Goal: Information Seeking & Learning: Learn about a topic

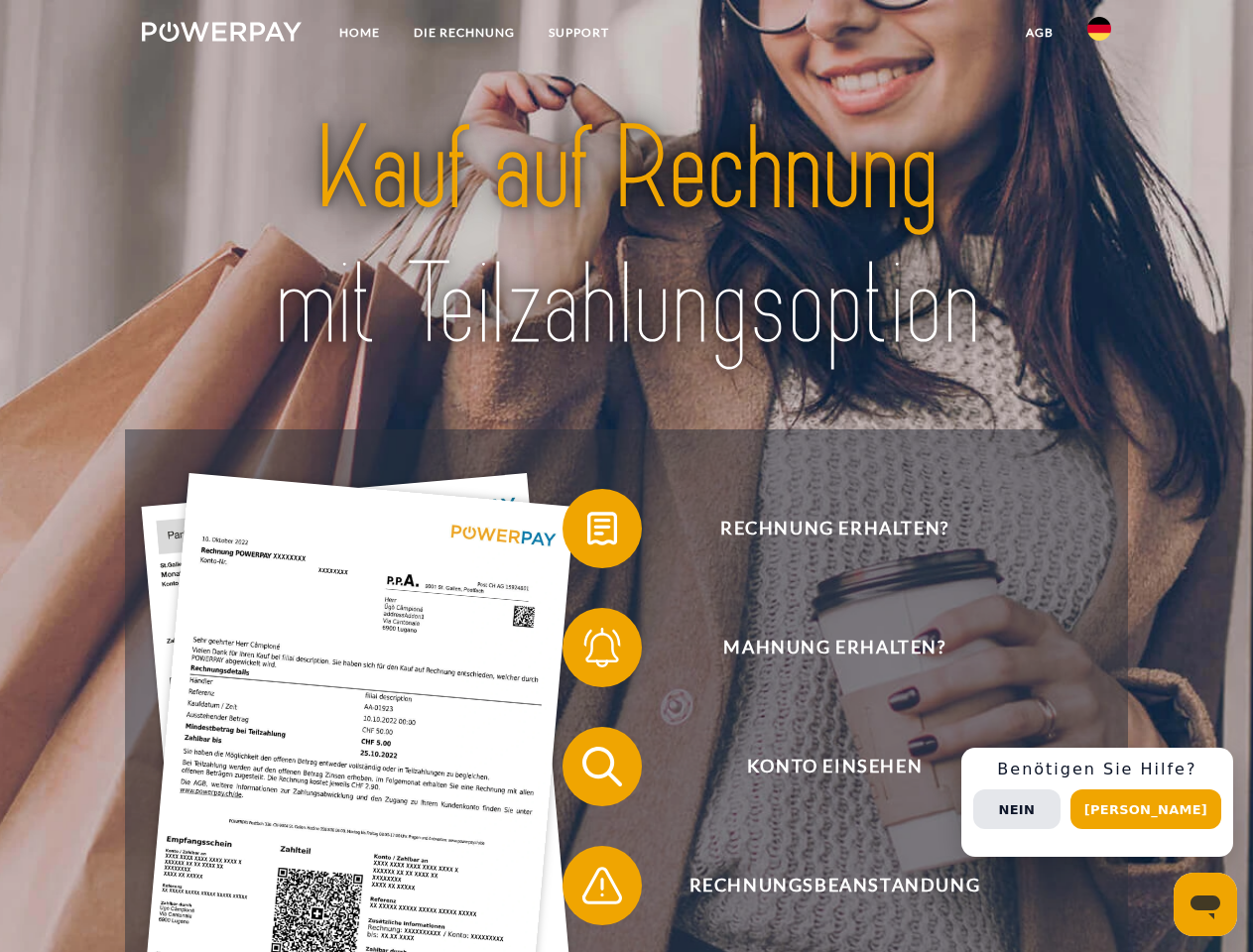
click at [221, 35] on img at bounding box center [221, 32] width 160 height 20
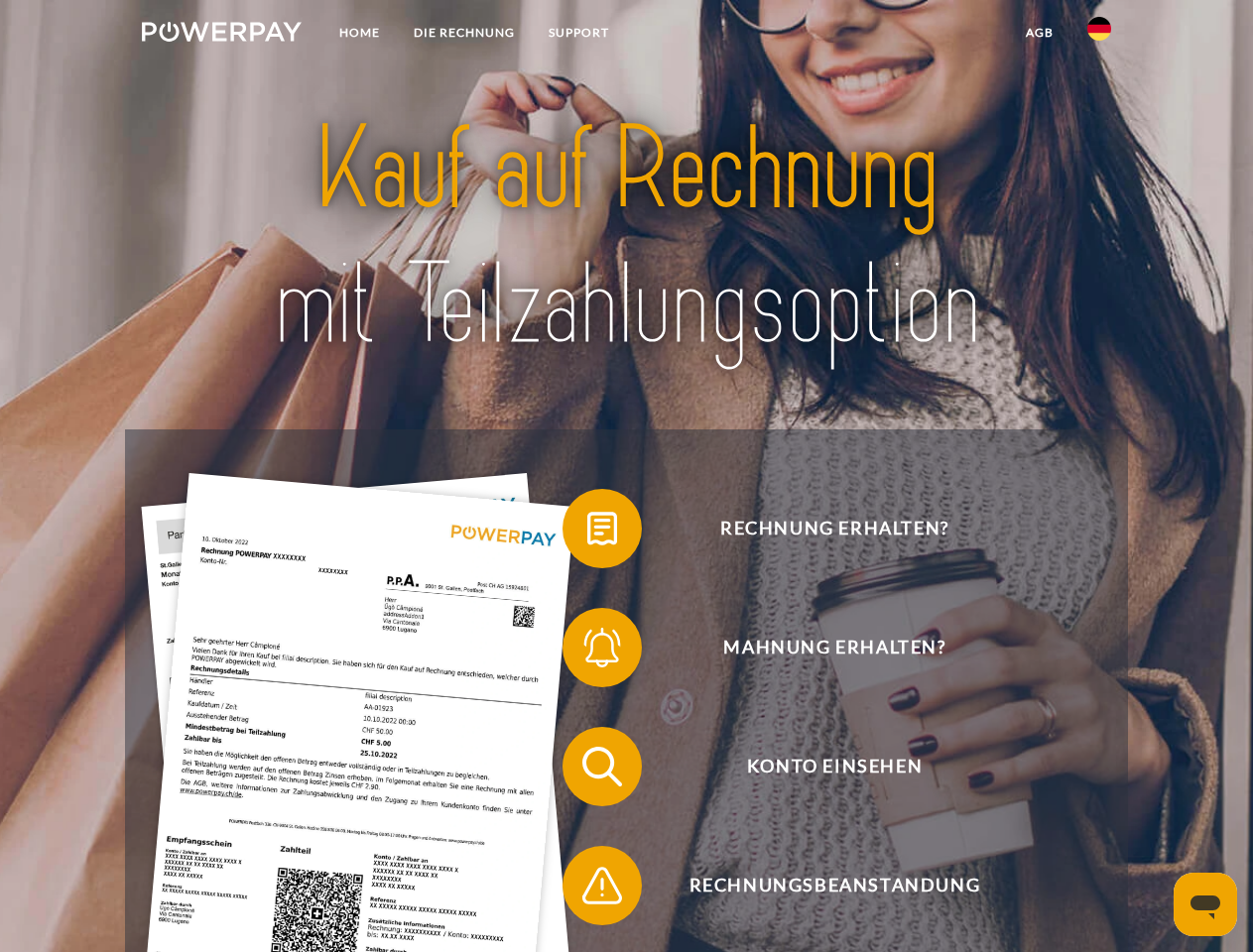
click at [1099, 35] on img at bounding box center [1099, 29] width 24 height 24
click at [1039, 33] on link "agb" at bounding box center [1040, 33] width 62 height 36
click at [588, 533] on span at bounding box center [573, 529] width 99 height 99
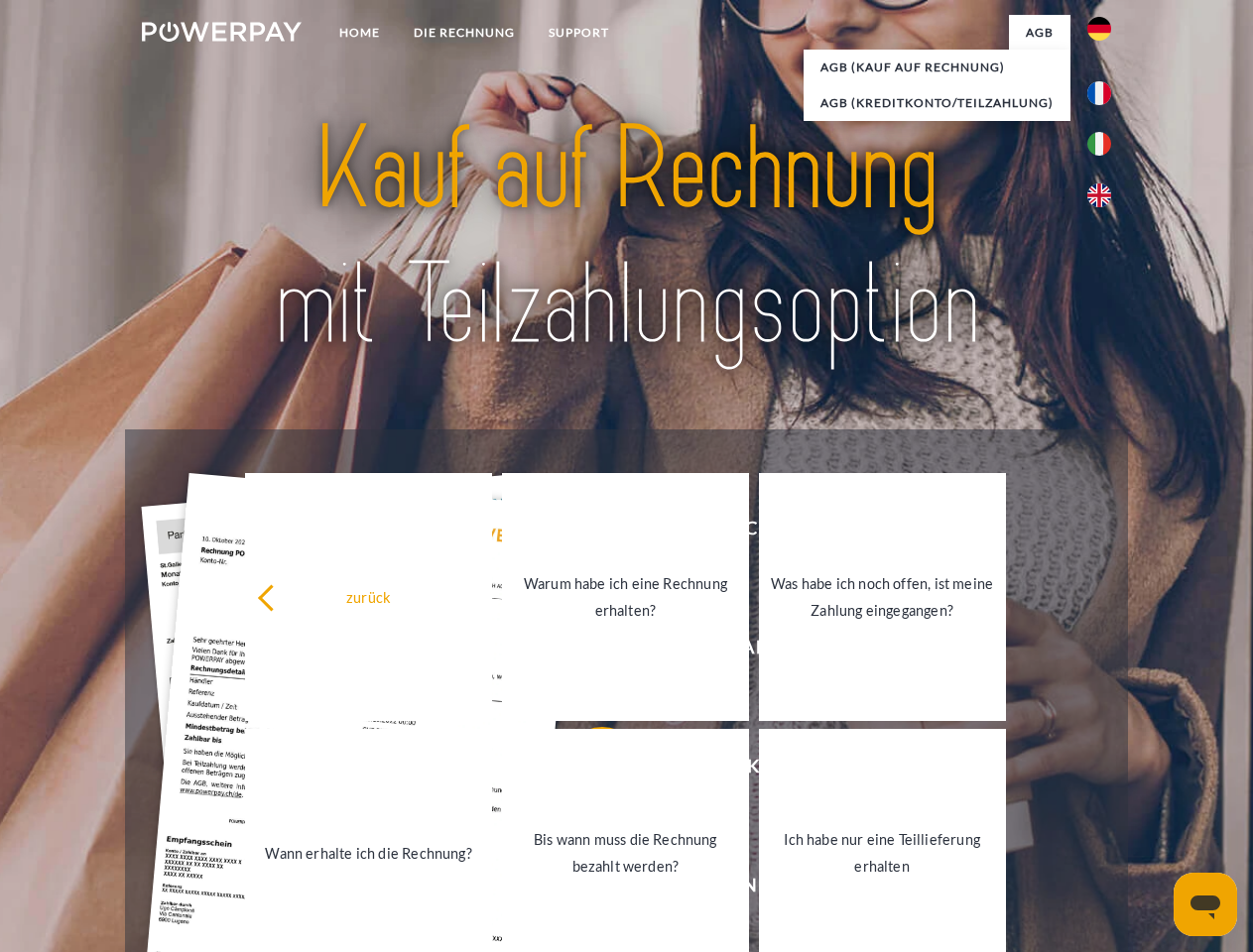
click at [588, 652] on div "Rechnung erhalten? Mahnung erhalten? Konto einsehen" at bounding box center [626, 826] width 1002 height 793
click at [588, 770] on link "Bis wann muss die Rechnung bezahlt werden?" at bounding box center [626, 853] width 247 height 248
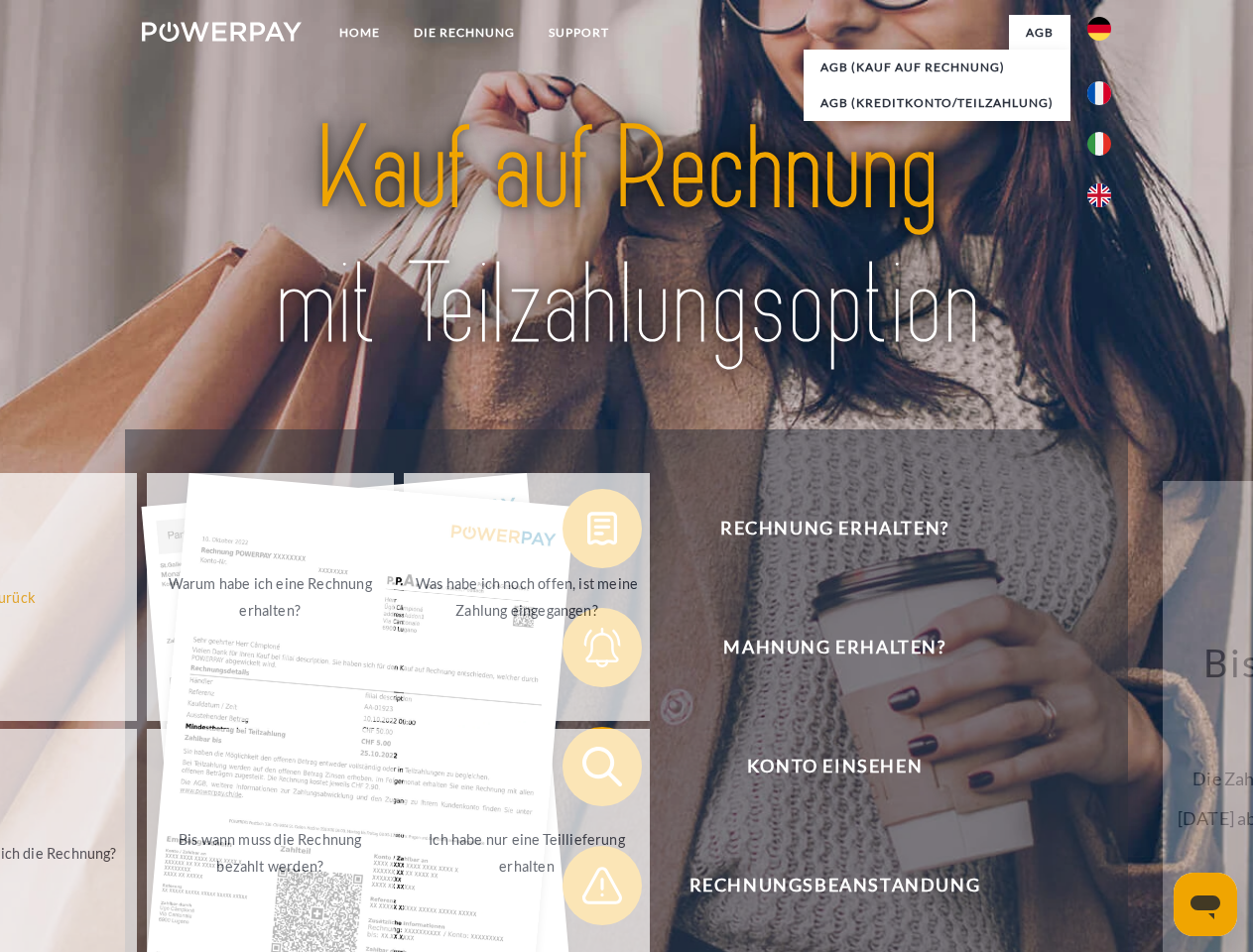
click at [588, 889] on span at bounding box center [573, 885] width 99 height 99
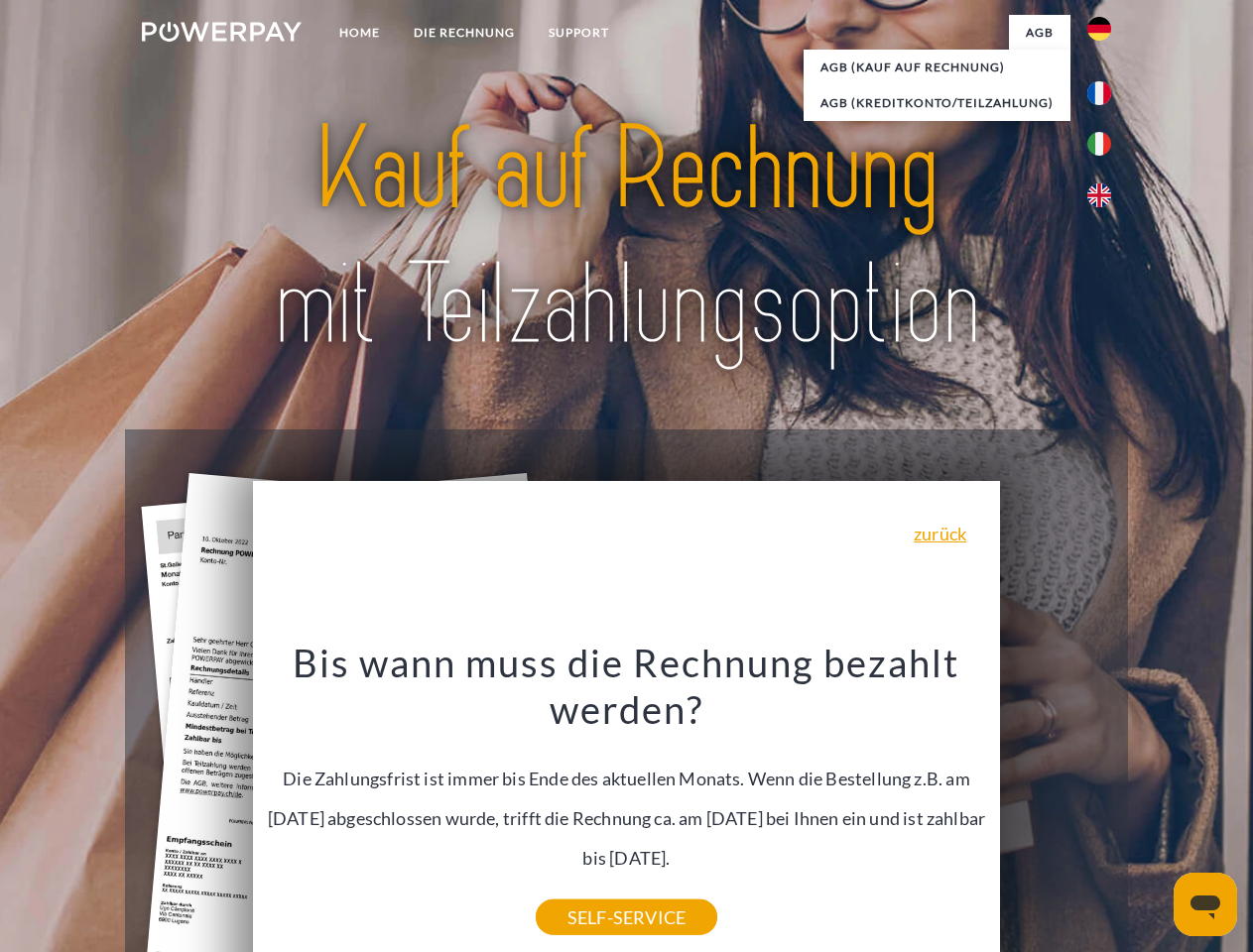
click at [1104, 802] on div "Rechnung erhalten? Mahnung erhalten? Konto einsehen" at bounding box center [626, 826] width 1002 height 793
click at [1055, 806] on span "Konto einsehen" at bounding box center [835, 766] width 487 height 79
click at [1153, 809] on header "Home DIE RECHNUNG SUPPORT" at bounding box center [626, 685] width 1253 height 1370
